Goal: Task Accomplishment & Management: Use online tool/utility

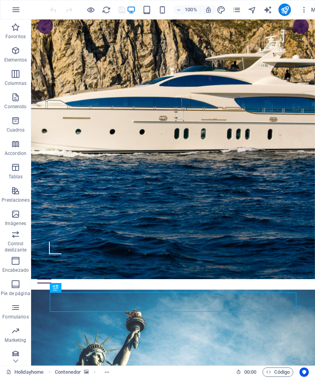
scroll to position [208, 0]
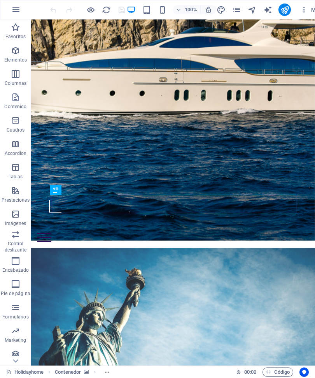
click at [281, 248] on figure at bounding box center [173, 328] width 284 height 161
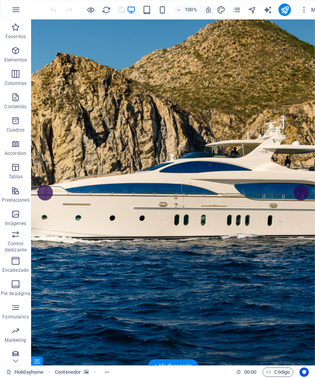
scroll to position [0, 0]
click at [258, 365] on div at bounding box center [173, 377] width 284 height 25
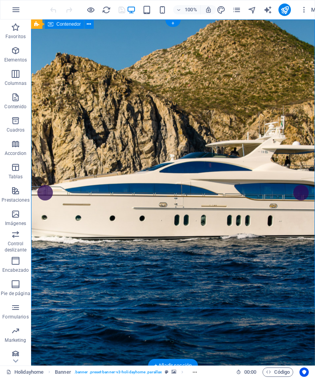
click at [90, 27] on icon at bounding box center [89, 24] width 4 height 8
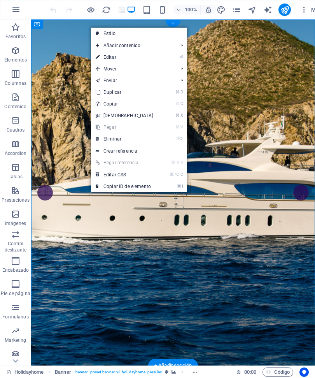
click at [103, 57] on link "⏎ Editar" at bounding box center [124, 57] width 67 height 12
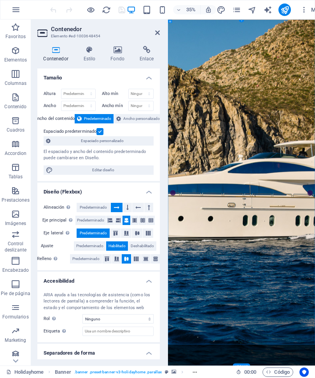
click at [155, 34] on icon at bounding box center [157, 33] width 5 height 6
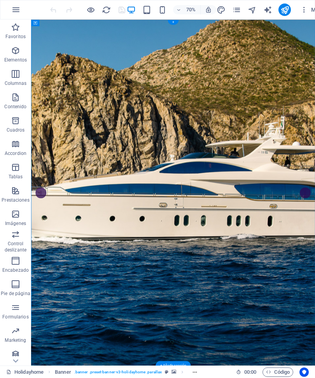
click at [175, 24] on div "+" at bounding box center [173, 22] width 10 height 5
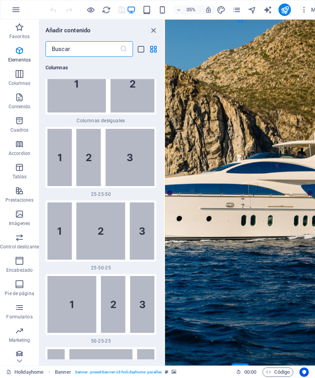
scroll to position [1360, 0]
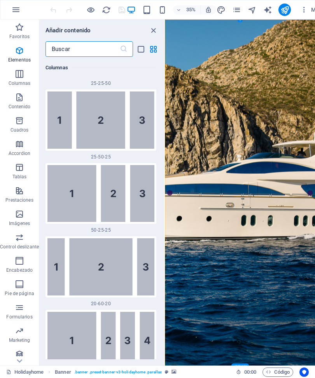
click at [155, 29] on icon "close panel" at bounding box center [153, 30] width 9 height 9
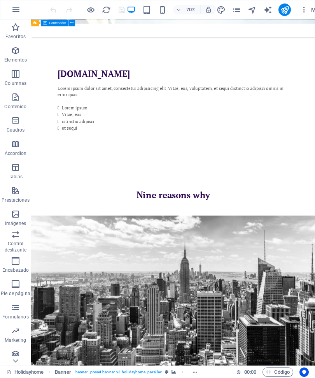
scroll to position [780, 0]
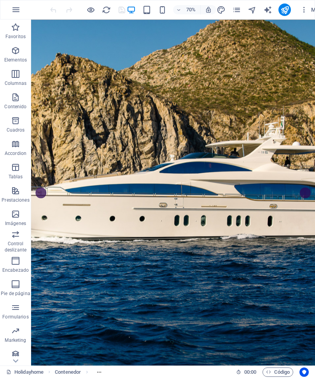
scroll to position [0, 0]
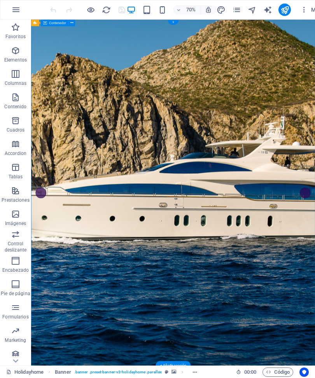
click at [72, 23] on icon at bounding box center [71, 23] width 3 height 6
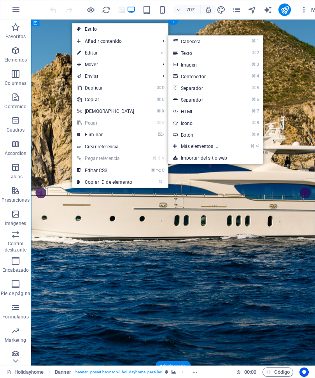
click at [194, 56] on link "⌘ 2 Texto" at bounding box center [200, 53] width 65 height 12
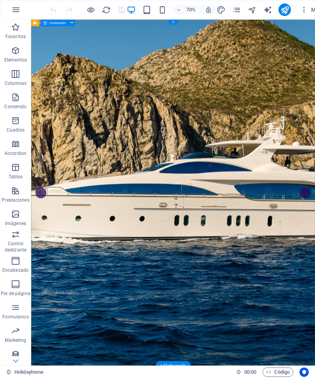
click at [72, 21] on icon at bounding box center [71, 23] width 3 height 6
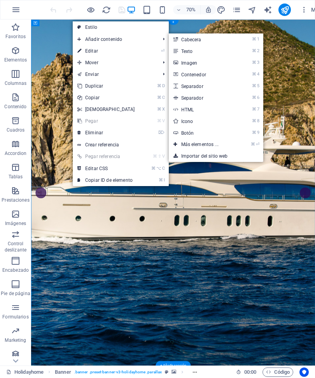
click at [204, 50] on link "⌘ 2 Texto" at bounding box center [201, 51] width 65 height 12
